Goal: Task Accomplishment & Management: Manage account settings

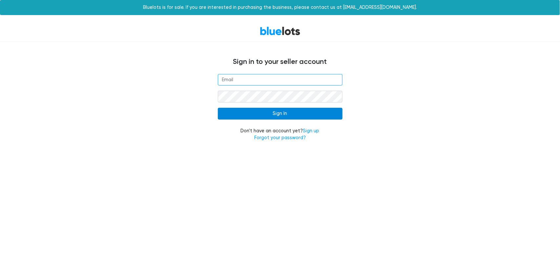
type input "[EMAIL_ADDRESS][DOMAIN_NAME]"
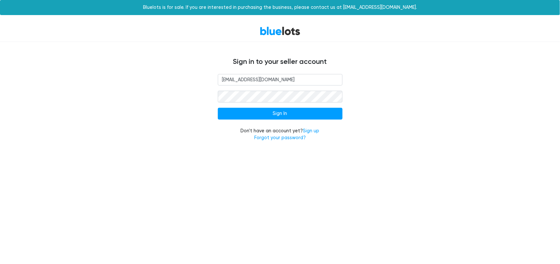
drag, startPoint x: 294, startPoint y: 115, endPoint x: 194, endPoint y: 90, distance: 103.0
click at [293, 114] on input "Sign In" at bounding box center [280, 114] width 125 height 12
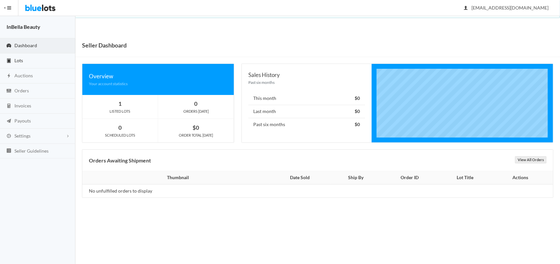
click at [16, 62] on span "Lots" at bounding box center [18, 61] width 9 height 6
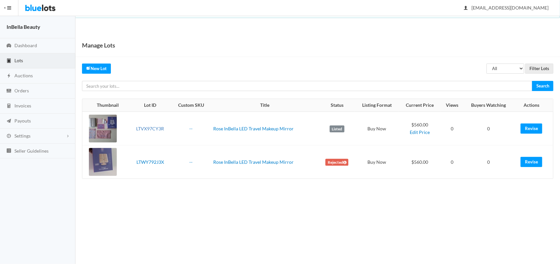
click at [148, 128] on link "LTVX97CY3R" at bounding box center [150, 129] width 28 height 6
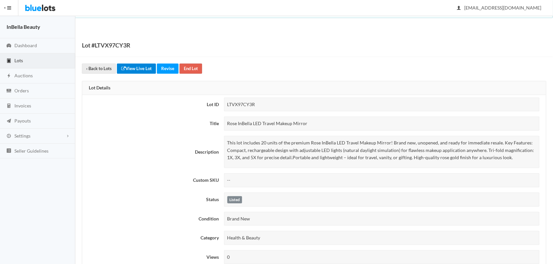
click at [140, 69] on link "View Live Lot" at bounding box center [136, 69] width 39 height 10
